Goal: Transaction & Acquisition: Purchase product/service

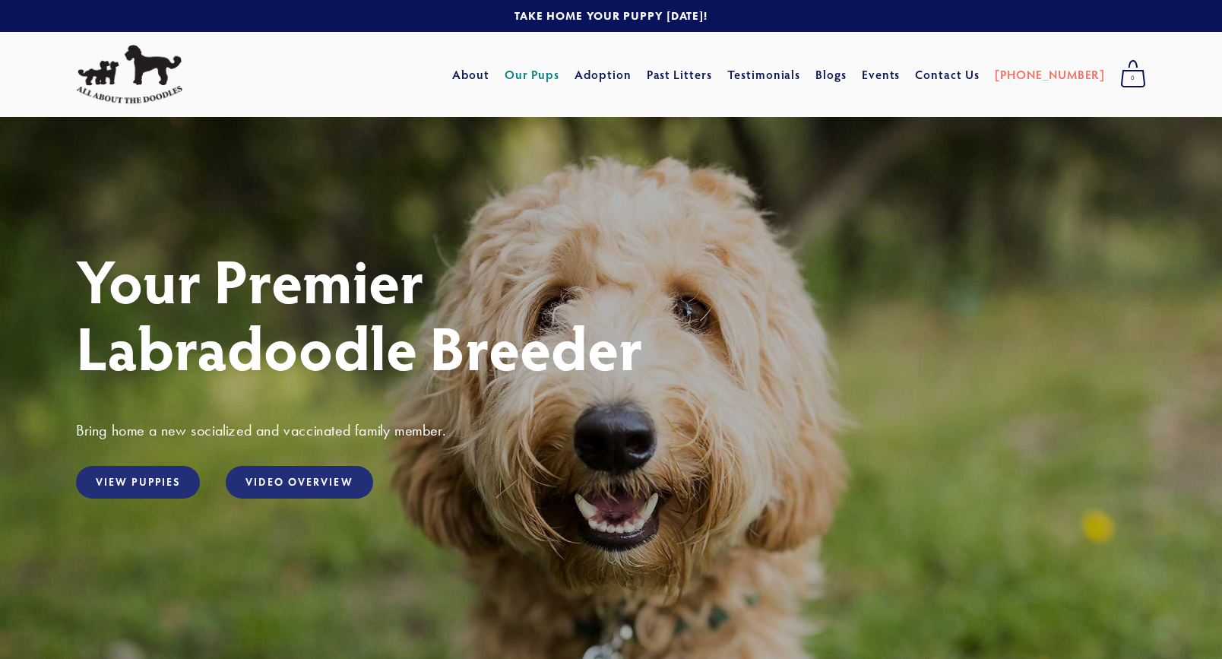
click at [560, 70] on link "Our Pups" at bounding box center [532, 74] width 55 height 27
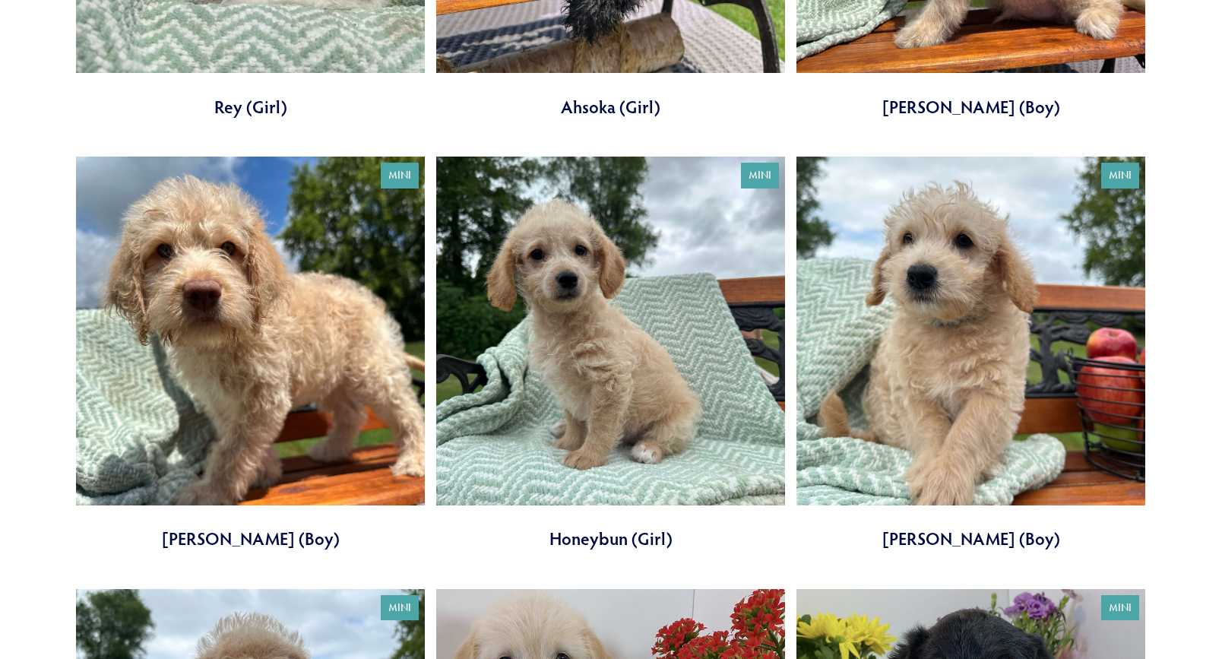
scroll to position [838, 0]
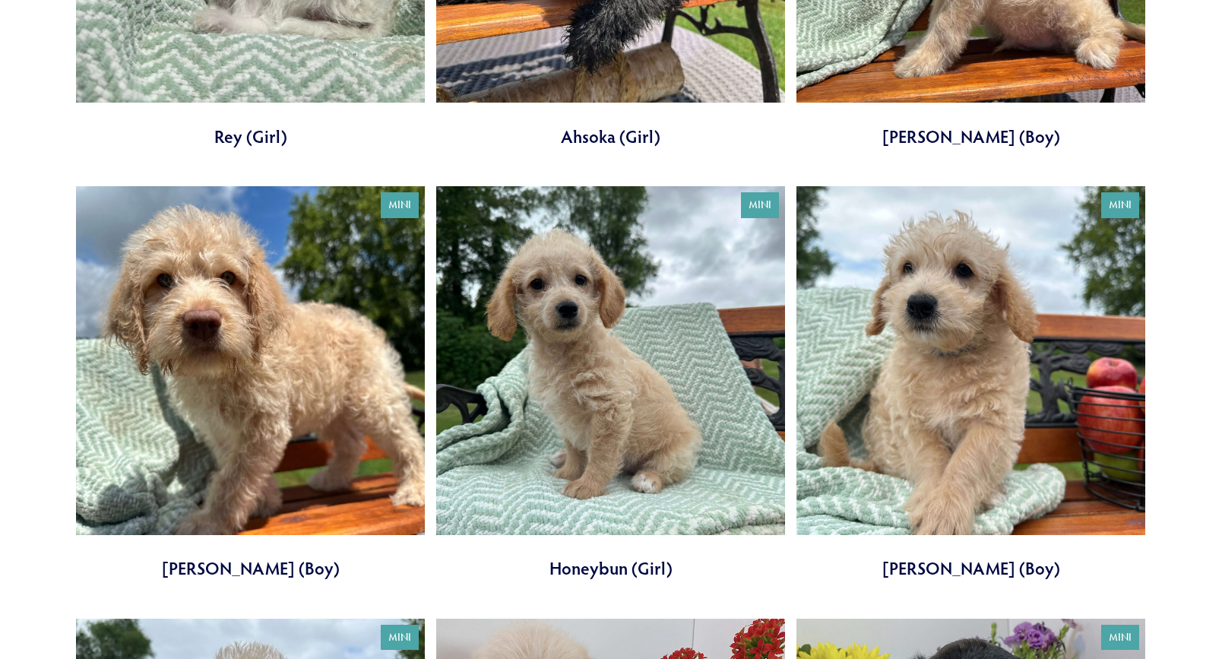
click at [910, 425] on link at bounding box center [970, 383] width 349 height 394
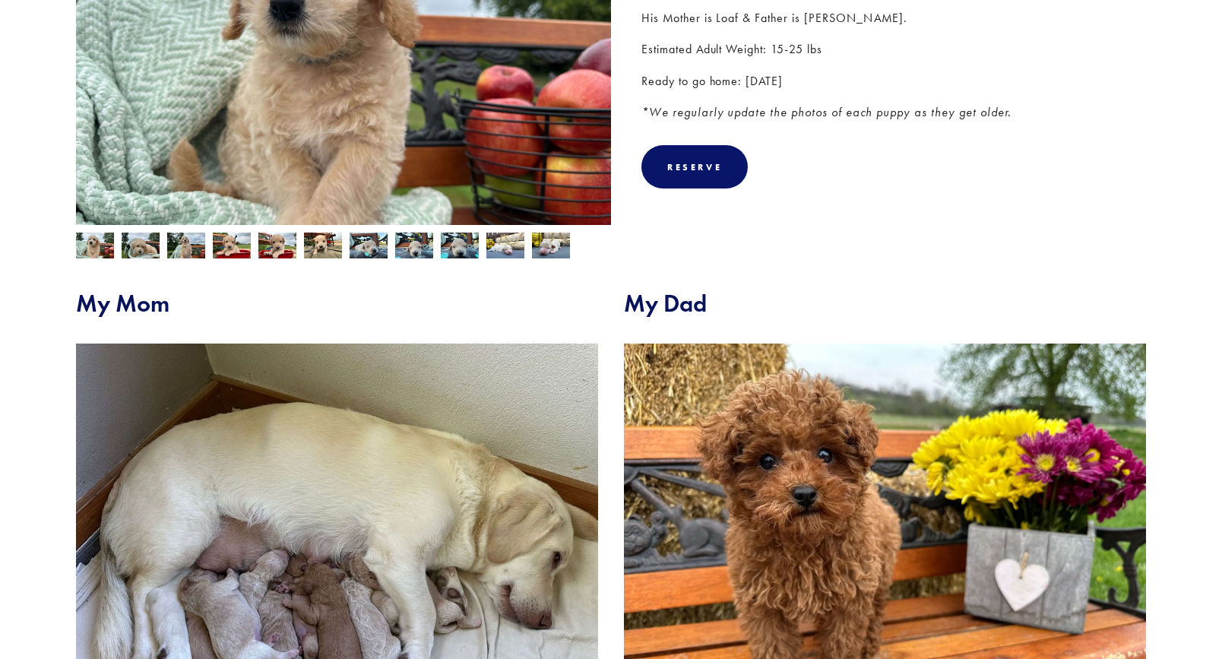
scroll to position [917, 0]
